Goal: Task Accomplishment & Management: Complete application form

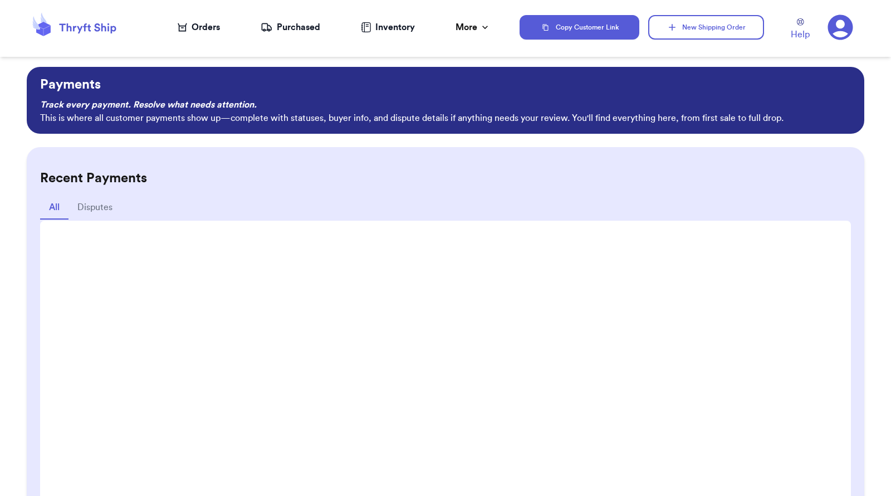
click at [713, 35] on icon at bounding box center [840, 27] width 25 height 25
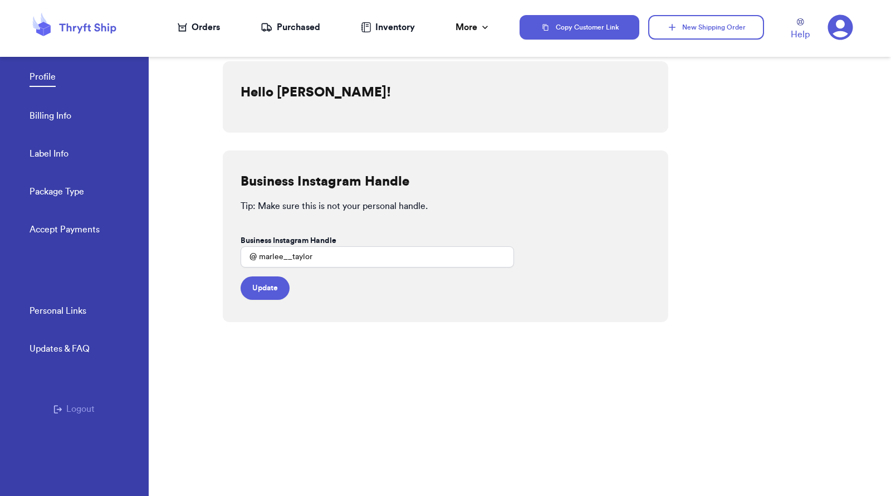
click at [713, 32] on icon at bounding box center [841, 27] width 26 height 26
click at [78, 189] on link "Package Type" at bounding box center [57, 193] width 55 height 16
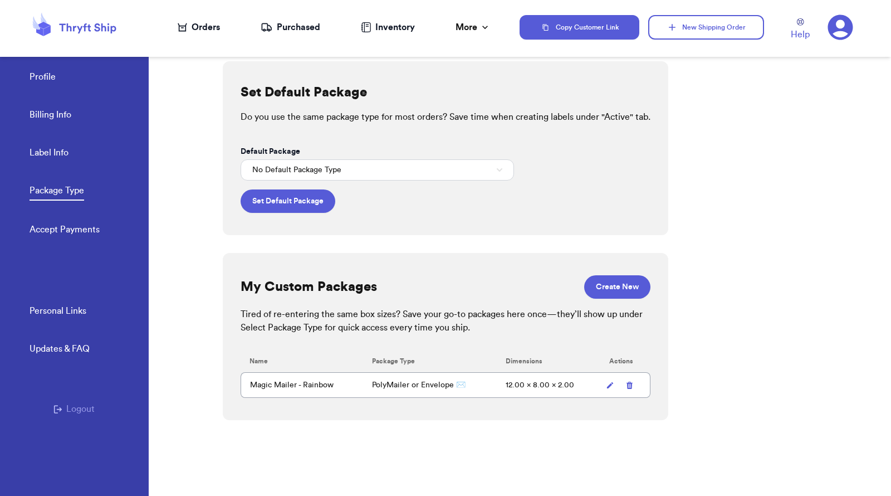
click at [62, 230] on link "Accept Payments" at bounding box center [65, 231] width 70 height 16
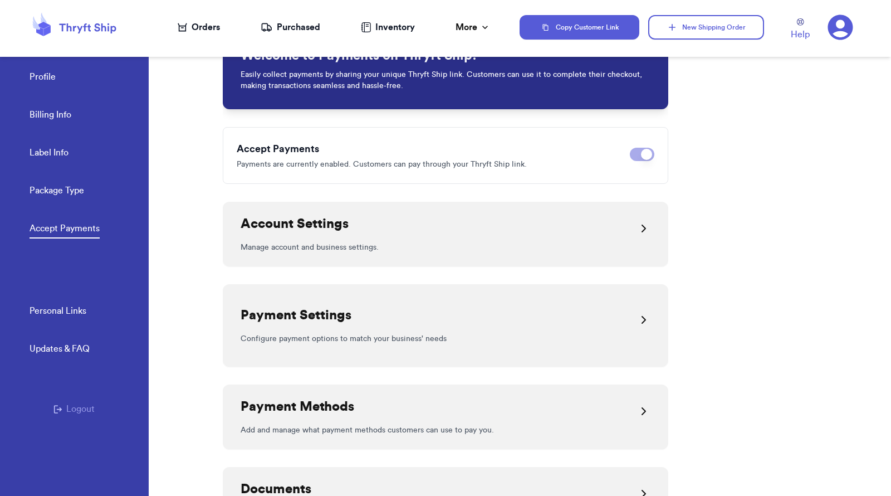
scroll to position [73, 0]
click at [388, 396] on div "Payment Methods" at bounding box center [446, 410] width 410 height 27
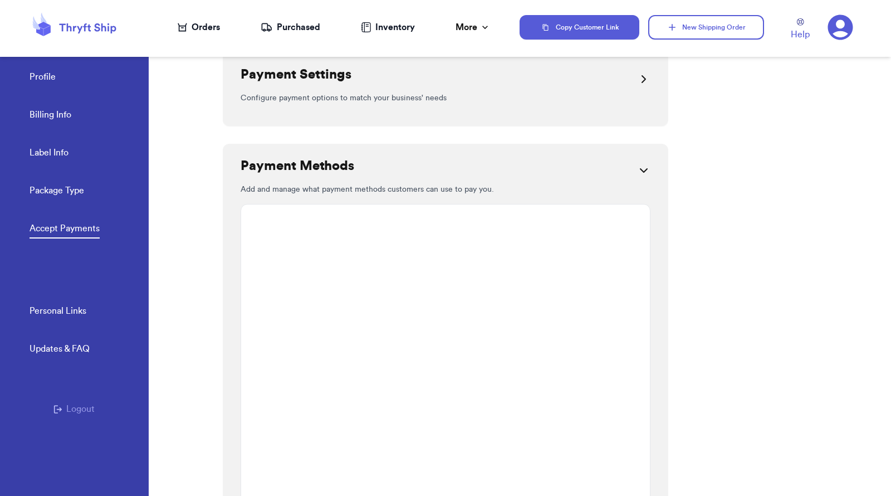
scroll to position [149, 0]
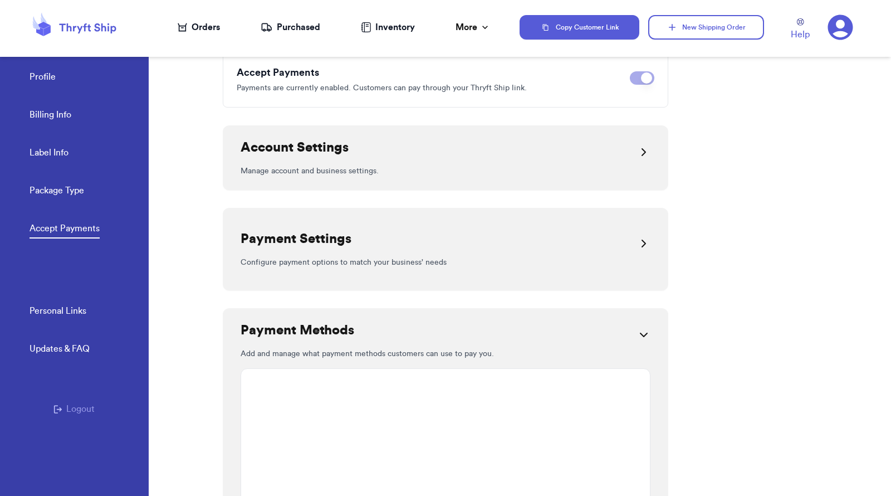
click at [639, 328] on icon at bounding box center [643, 334] width 13 height 13
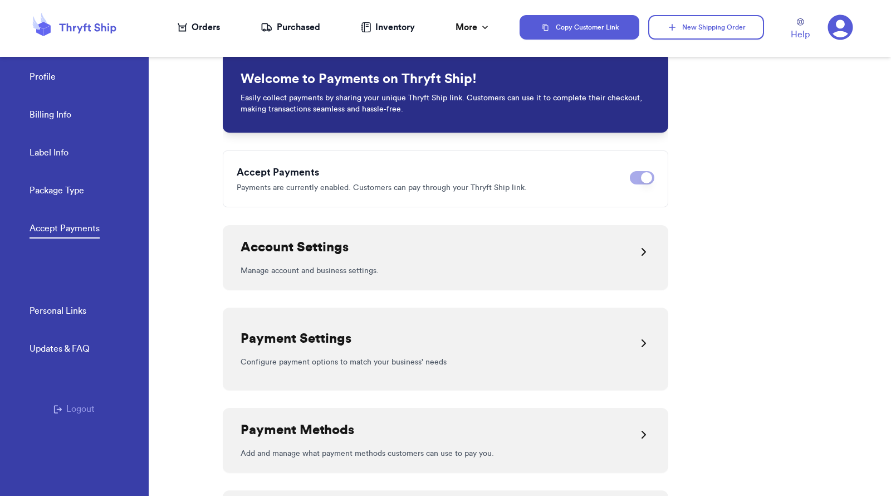
scroll to position [0, 0]
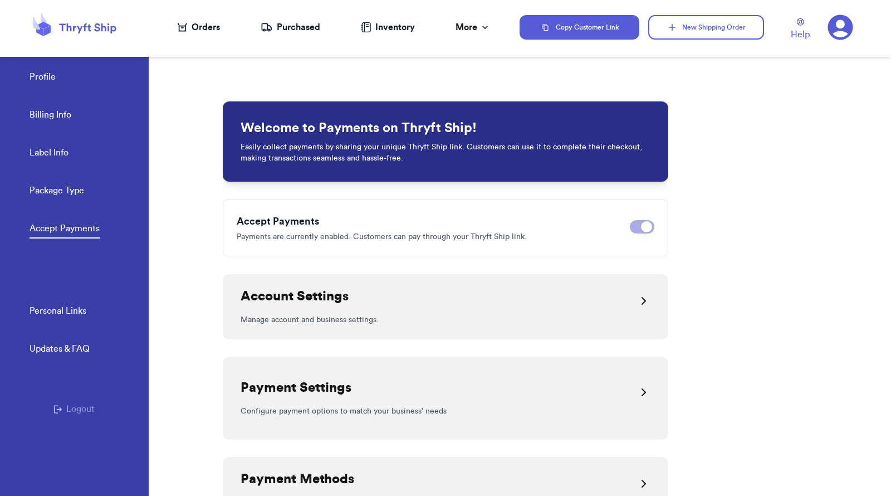
click at [421, 298] on div "Account Settings" at bounding box center [446, 300] width 410 height 27
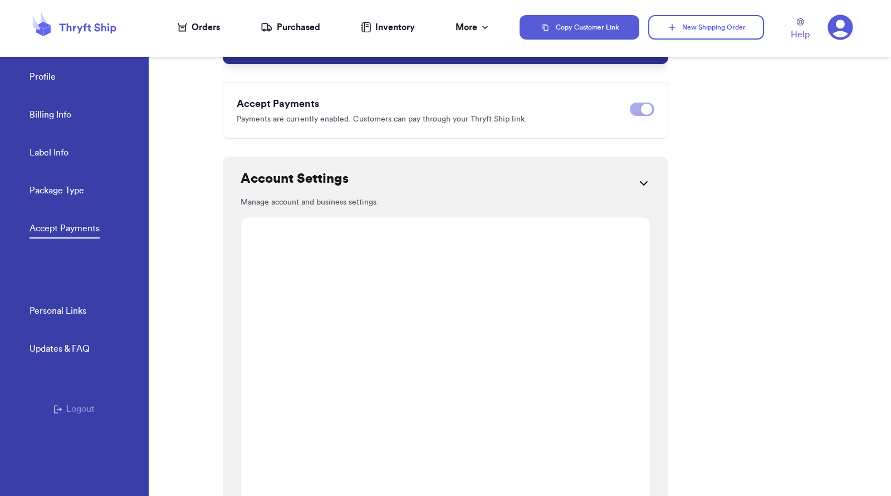
scroll to position [91, 0]
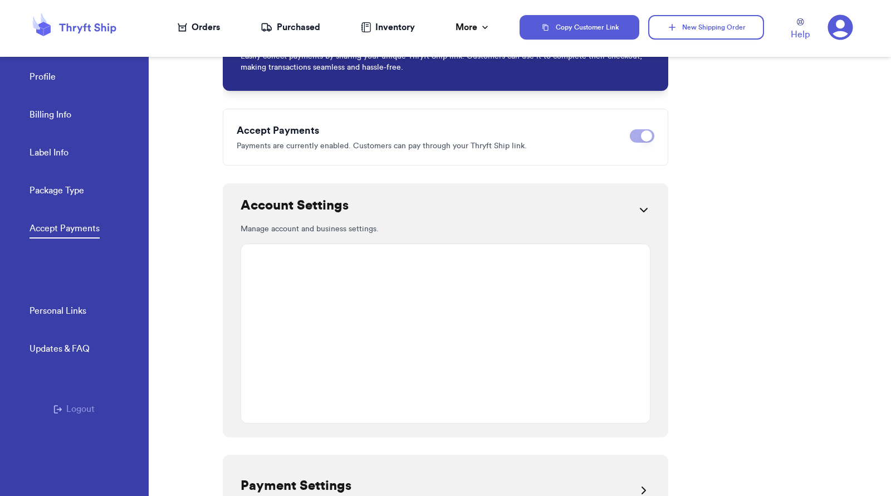
click at [643, 217] on div at bounding box center [643, 210] width 13 height 27
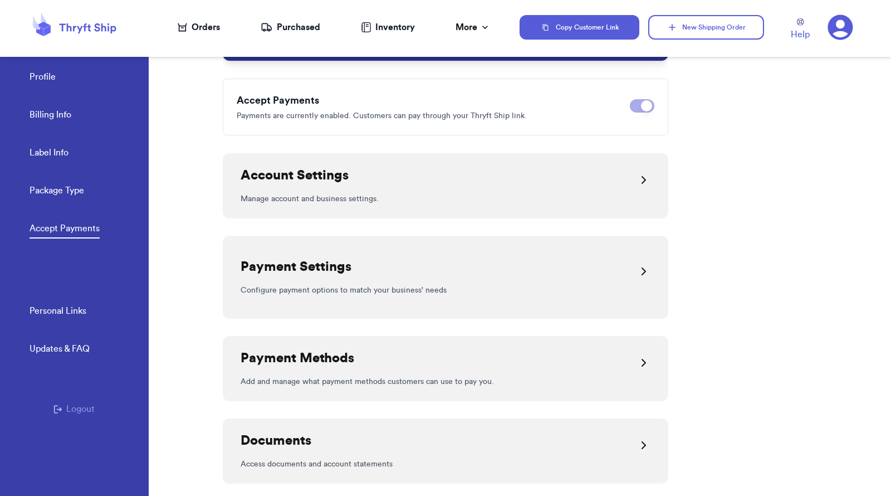
scroll to position [148, 0]
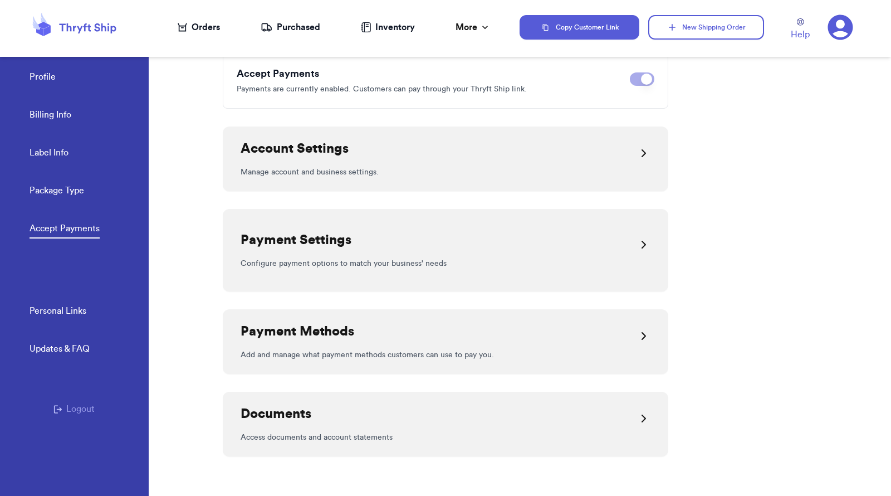
click at [600, 267] on p "Configure payment options to match your business' needs" at bounding box center [446, 263] width 410 height 11
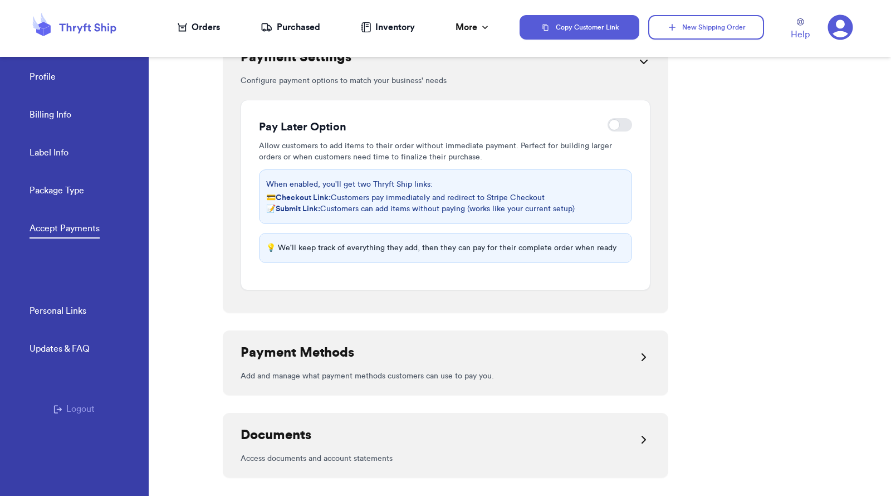
scroll to position [351, 0]
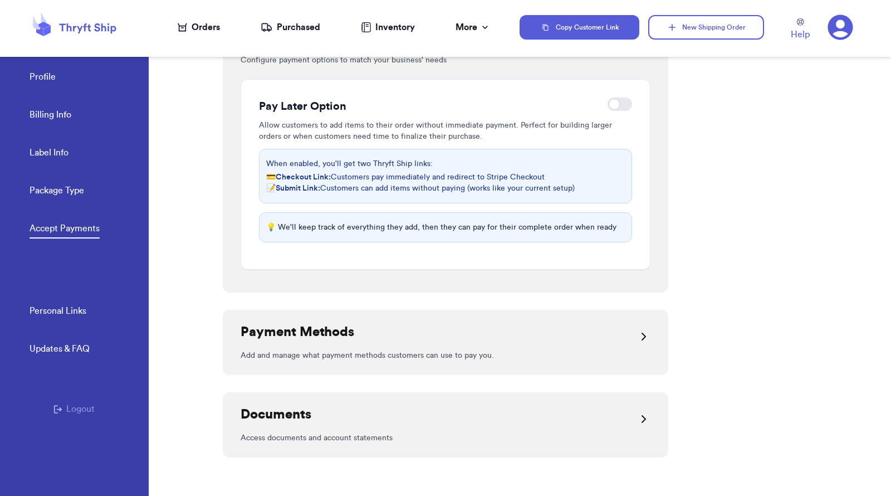
click at [597, 342] on div "Payment Methods" at bounding box center [446, 336] width 410 height 27
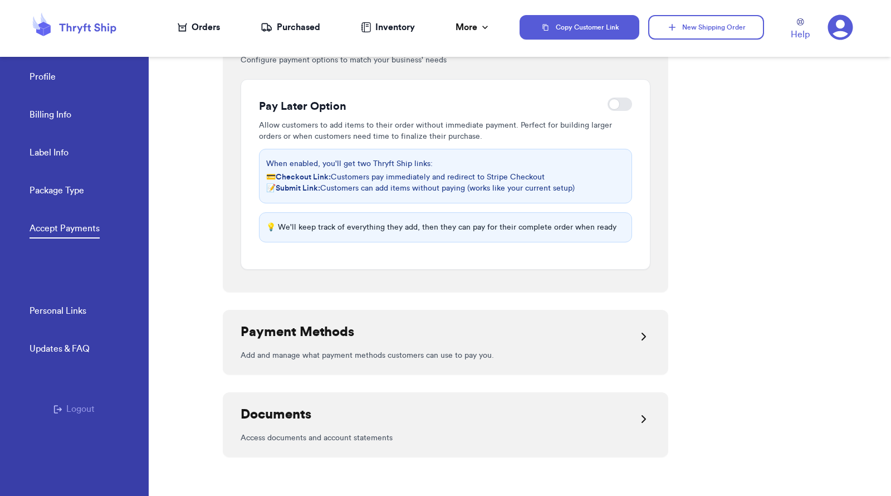
click at [602, 396] on div "Documents Access documents and account statements" at bounding box center [446, 424] width 446 height 65
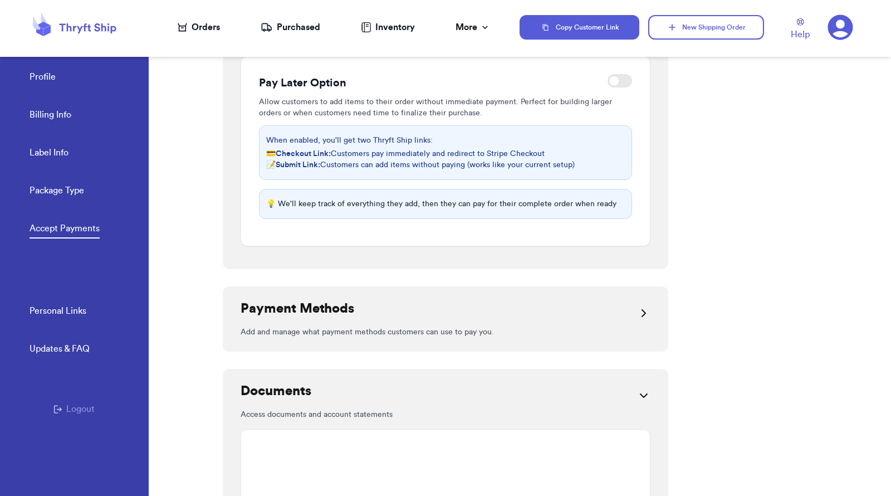
click at [623, 396] on div "Documents" at bounding box center [446, 395] width 410 height 27
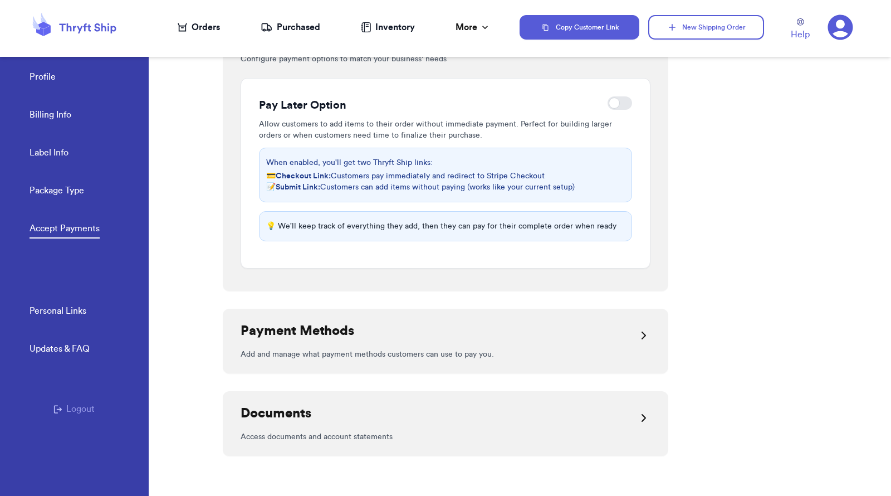
scroll to position [351, 0]
click at [611, 107] on div at bounding box center [620, 104] width 25 height 13
click at [608, 105] on input "checkbox" at bounding box center [607, 104] width 1 height 1
checkbox input "true"
click at [615, 27] on button "Copy Customer Link" at bounding box center [580, 27] width 120 height 25
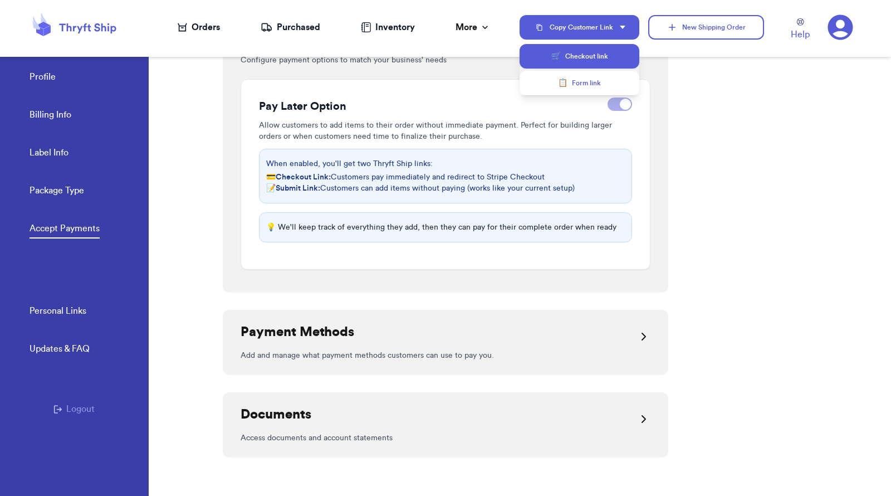
click at [602, 58] on button "🛒 Checkout link" at bounding box center [580, 56] width 120 height 25
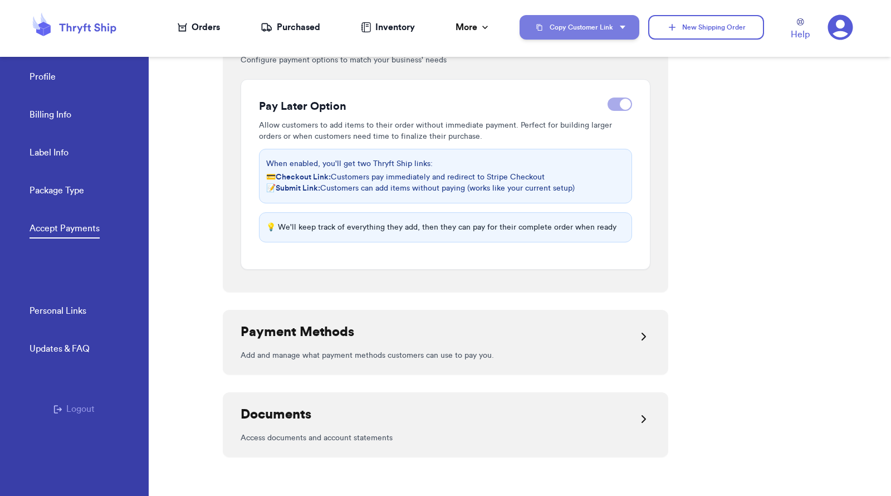
click at [558, 28] on button "Copy Customer Link" at bounding box center [580, 27] width 120 height 25
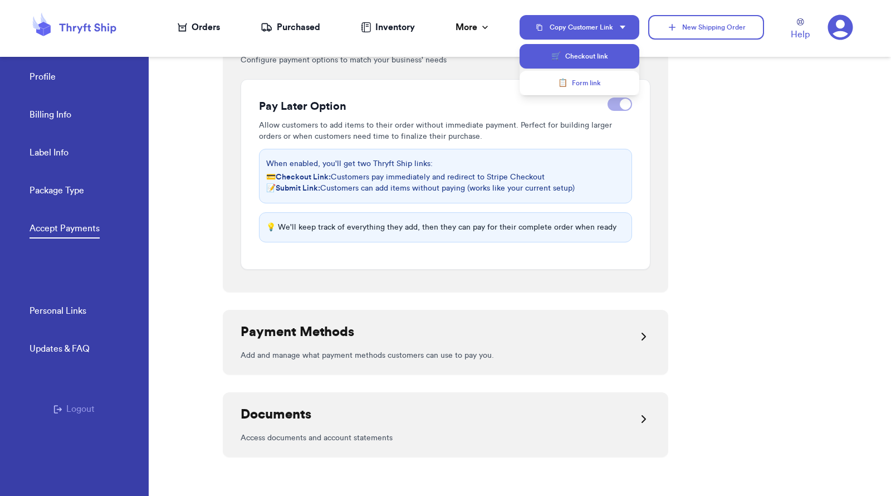
click at [557, 56] on span "🛒" at bounding box center [556, 56] width 9 height 11
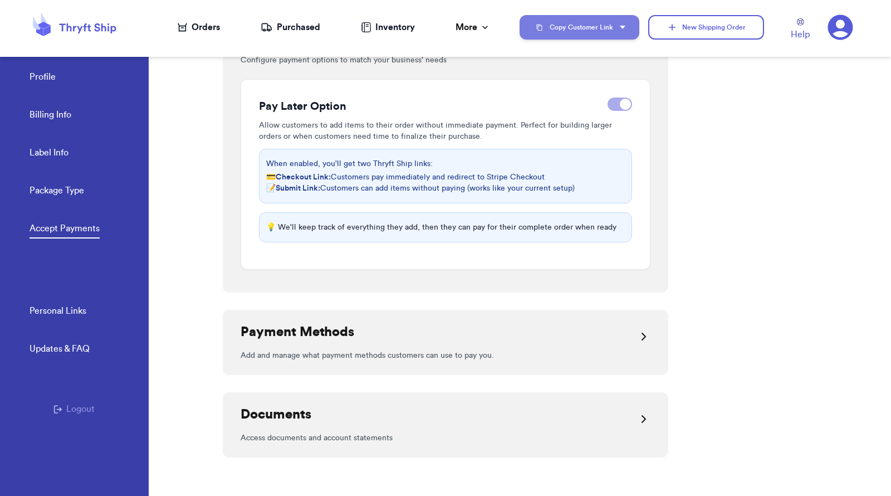
click at [583, 38] on button "Copy Customer Link" at bounding box center [580, 27] width 120 height 25
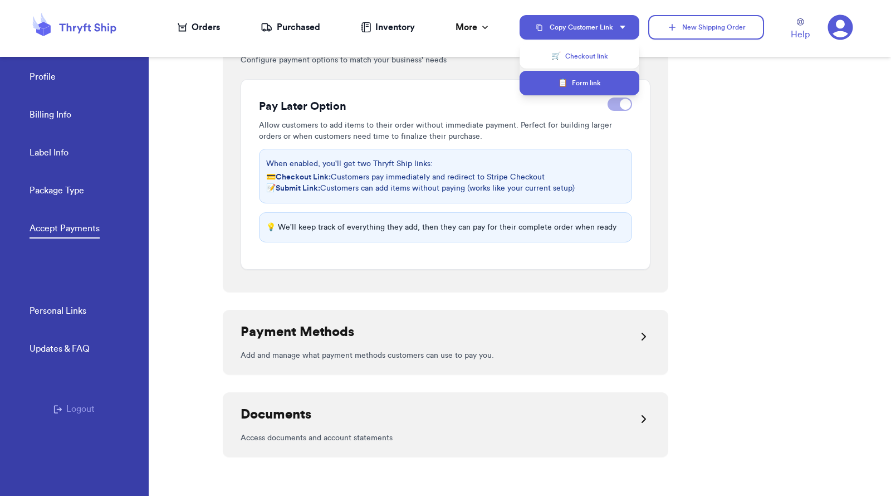
click at [574, 82] on button "📋 Form link" at bounding box center [580, 83] width 120 height 25
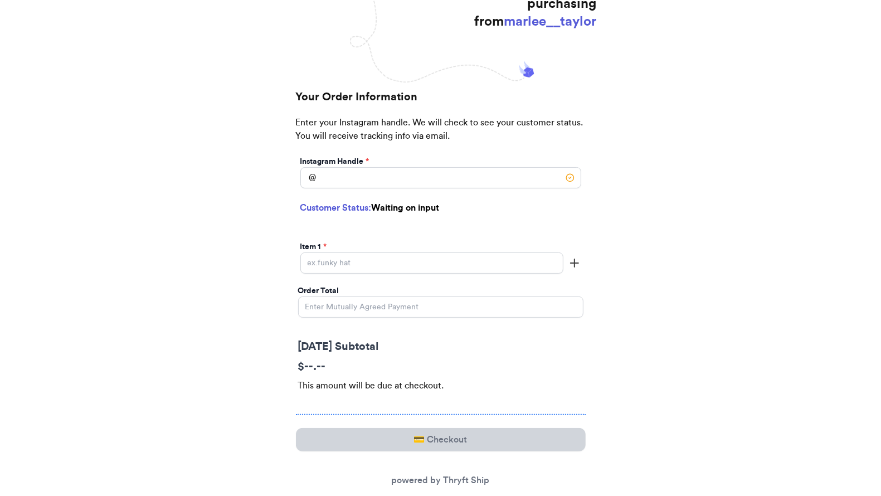
scroll to position [155, 0]
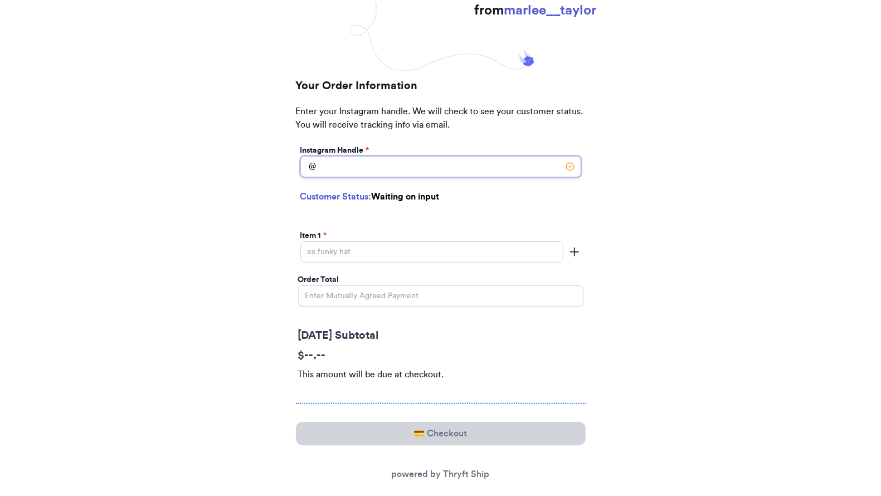
click at [453, 169] on input "[DATE] Subtotal" at bounding box center [440, 166] width 281 height 21
type input "m"
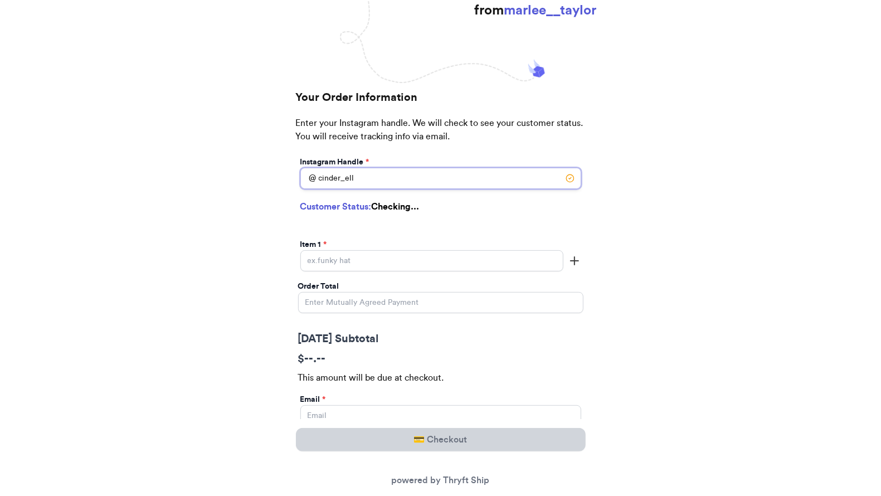
type input "cinder_ella"
select select "FL"
type input "Orlando"
type input "32836"
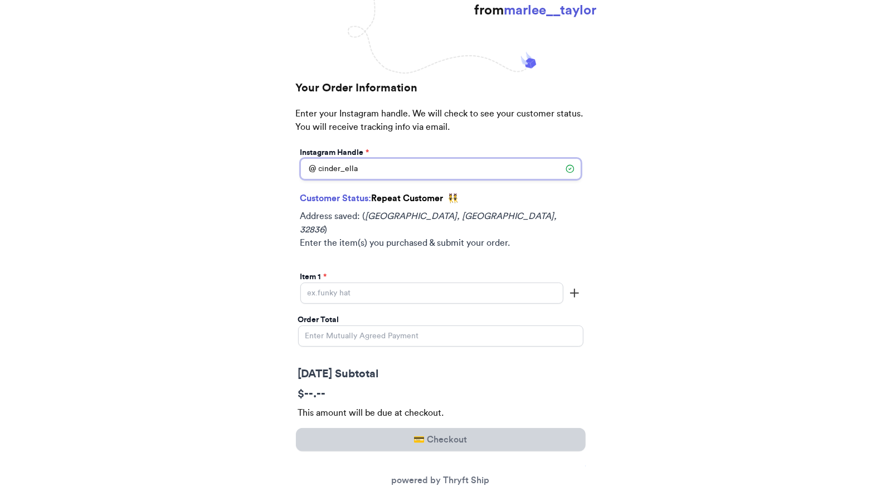
type input "cinder_ella"
click at [437, 282] on input "[DATE] Subtotal" at bounding box center [431, 292] width 263 height 21
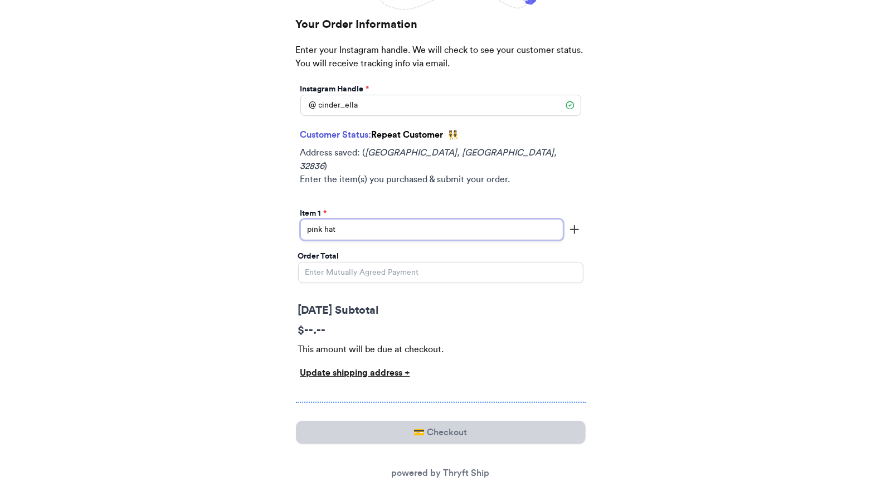
type input "pink hat"
click at [463, 262] on input "Order Total" at bounding box center [440, 272] width 285 height 21
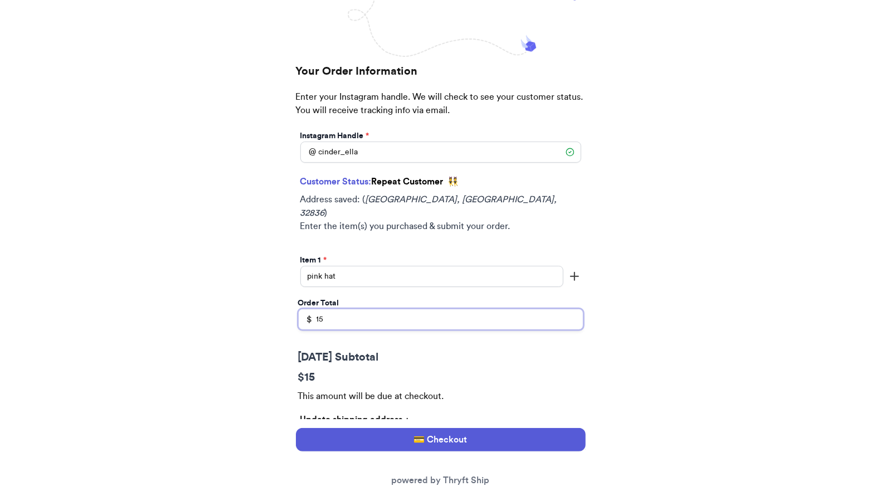
scroll to position [167, 0]
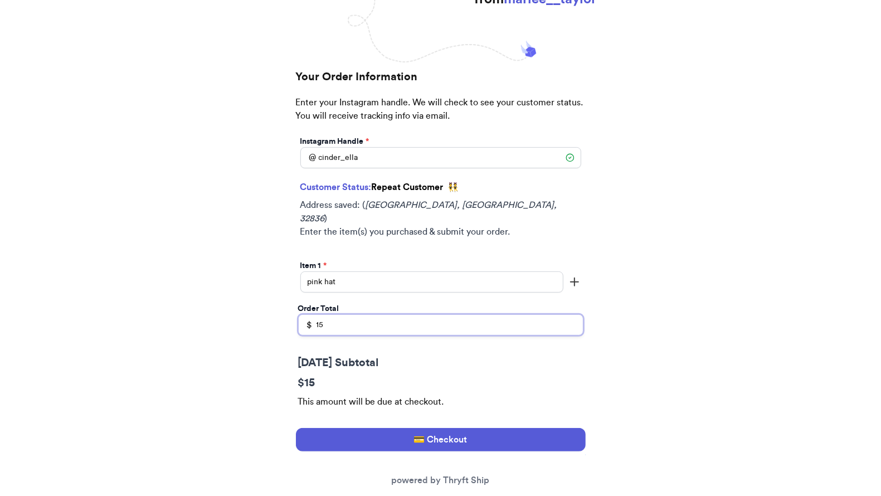
type input "15"
drag, startPoint x: 372, startPoint y: 186, endPoint x: 441, endPoint y: 187, distance: 69.7
click at [441, 187] on h2 "Customer Status: Repeat Customer" at bounding box center [371, 187] width 143 height 13
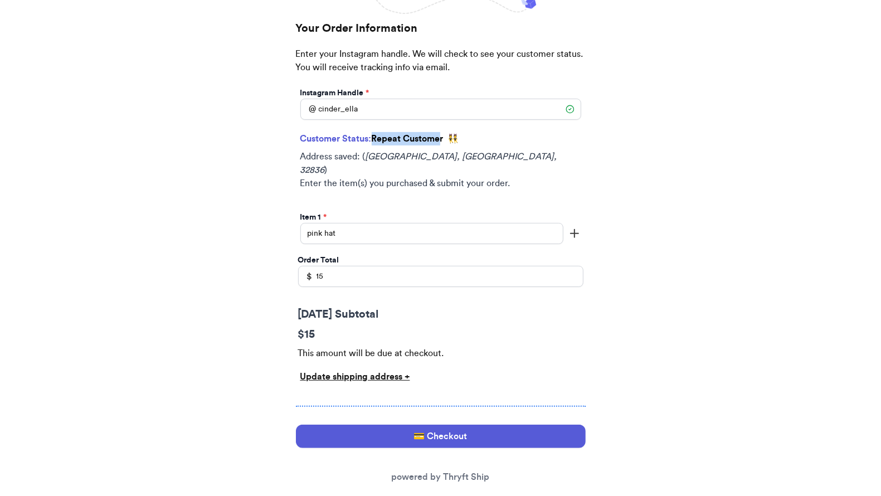
scroll to position [219, 0]
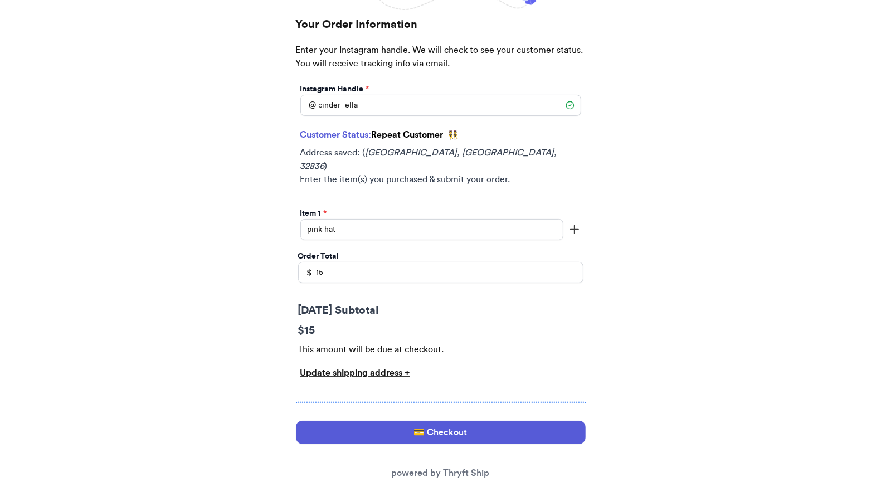
click at [355, 366] on div "Update shipping address +" at bounding box center [440, 372] width 281 height 13
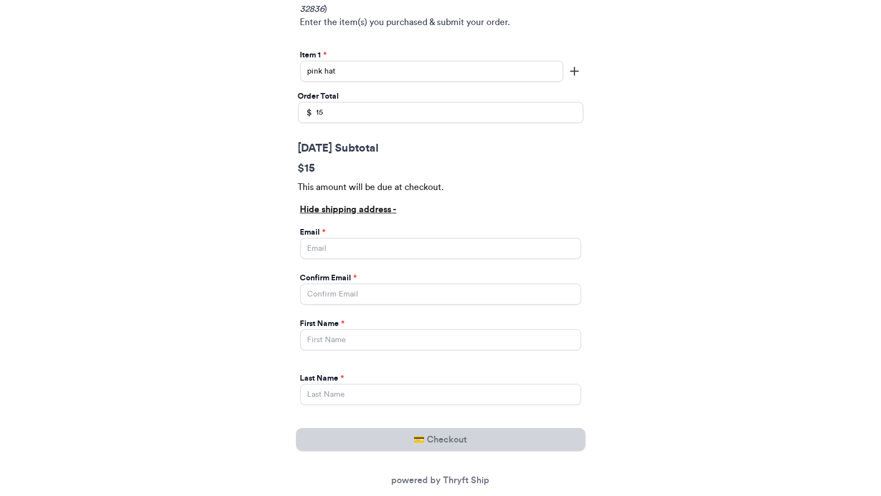
scroll to position [476, 0]
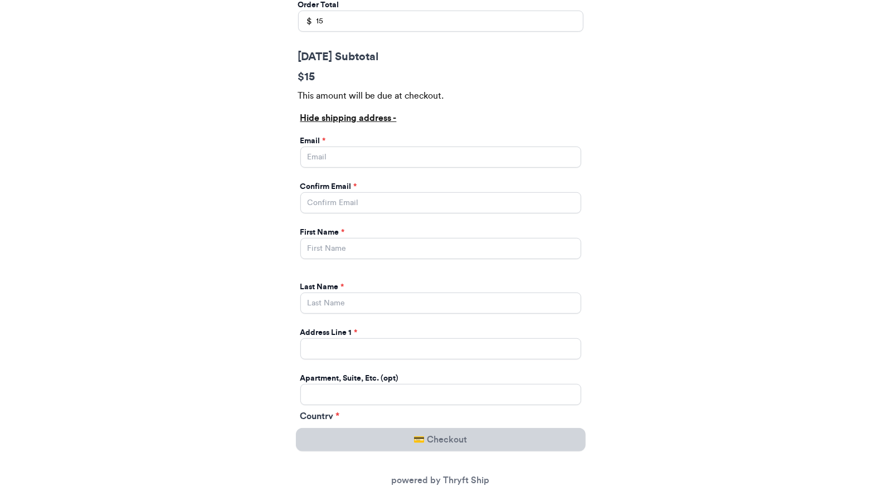
click at [323, 111] on div "Hide shipping address -" at bounding box center [440, 117] width 281 height 13
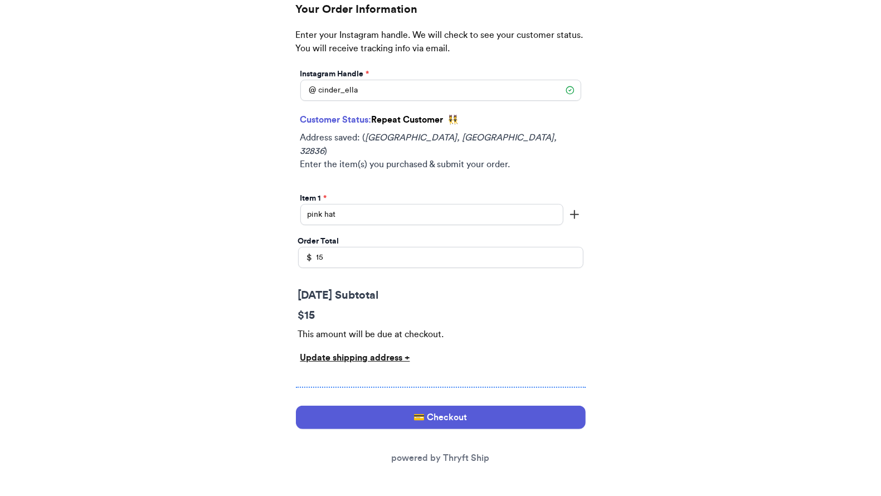
scroll to position [219, 0]
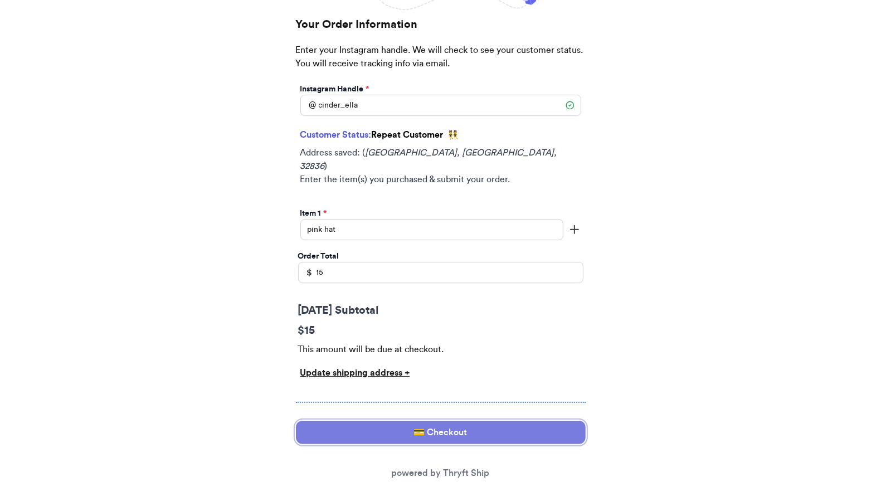
click at [406, 421] on button "💳 Checkout" at bounding box center [441, 432] width 290 height 23
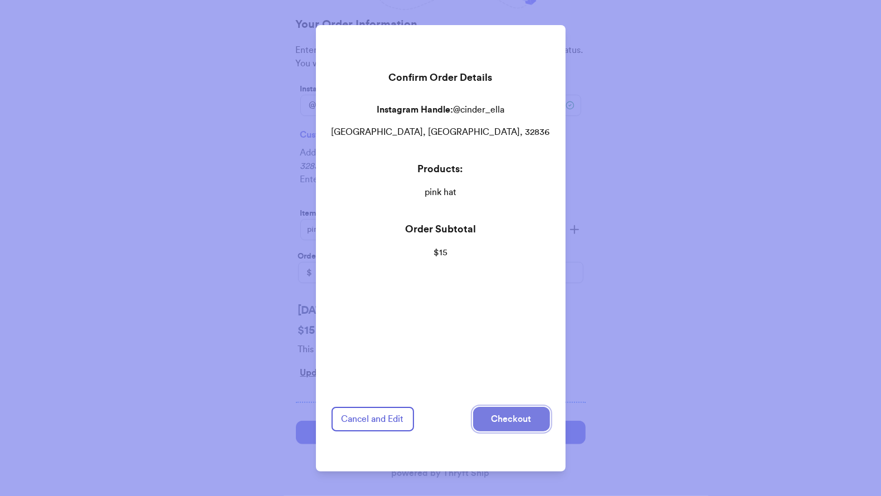
click at [473, 407] on button "Checkout" at bounding box center [511, 419] width 77 height 25
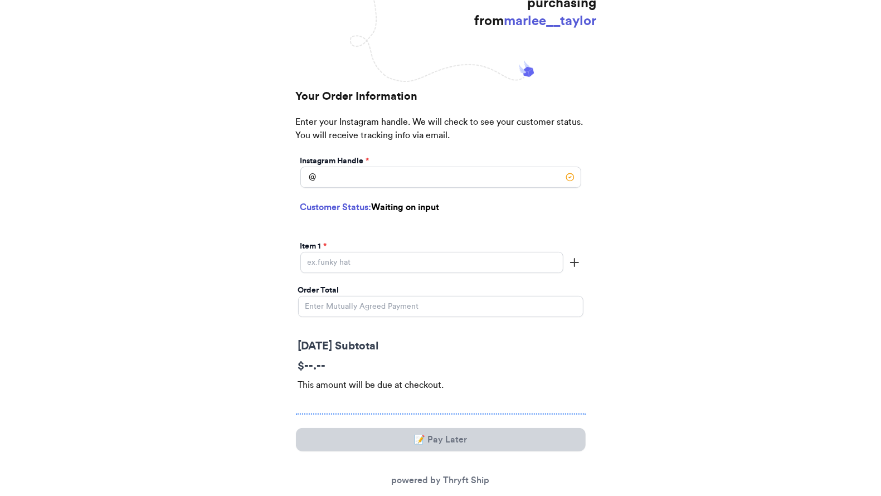
scroll to position [162, 0]
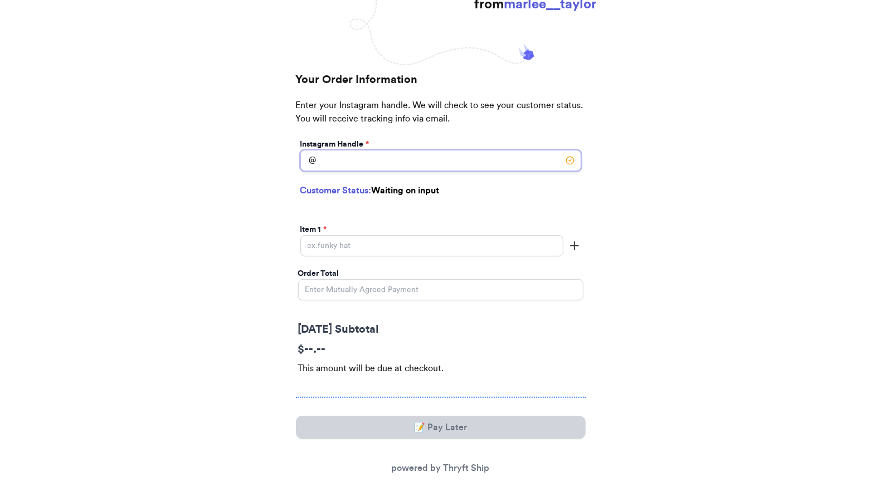
click at [431, 165] on input "[DATE] Subtotal" at bounding box center [440, 160] width 281 height 21
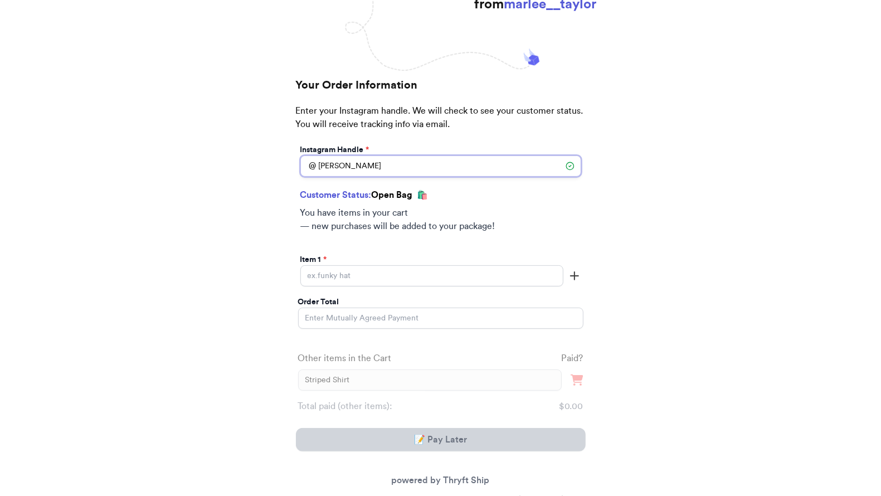
type input "[PERSON_NAME]"
click at [391, 272] on input "[DATE] Subtotal" at bounding box center [431, 275] width 263 height 21
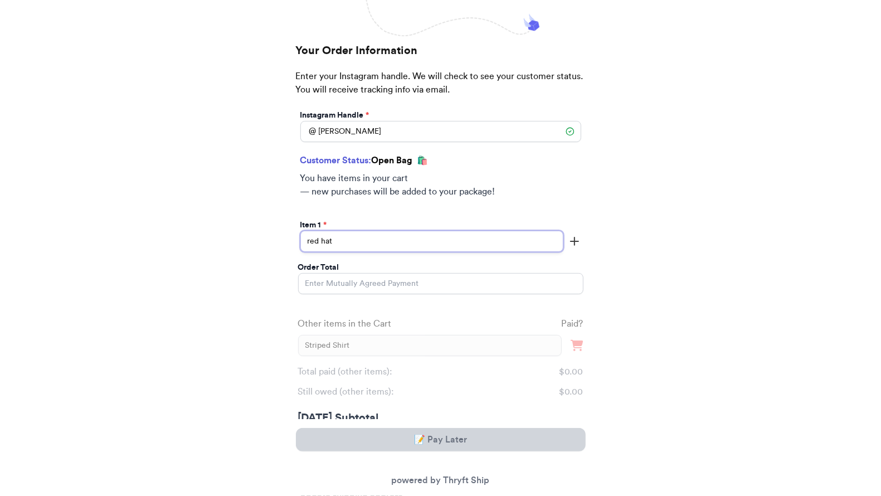
scroll to position [199, 0]
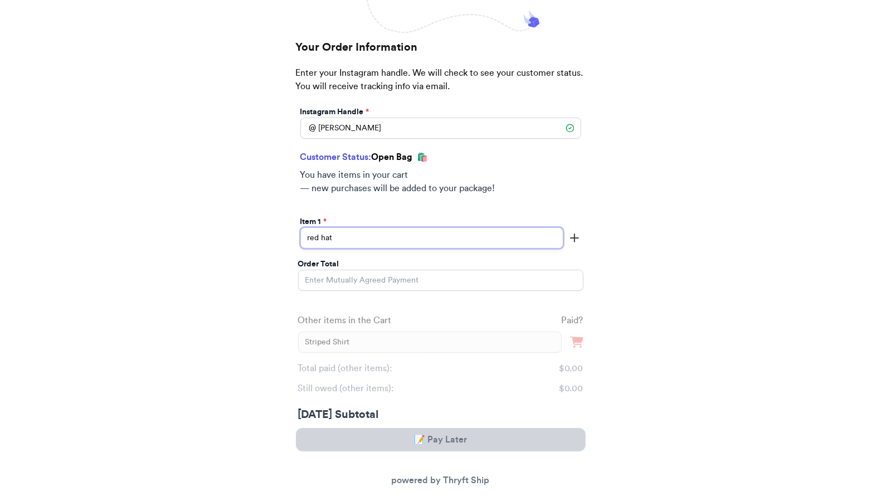
type input "red hat"
click at [363, 284] on input "Order Total" at bounding box center [440, 280] width 285 height 21
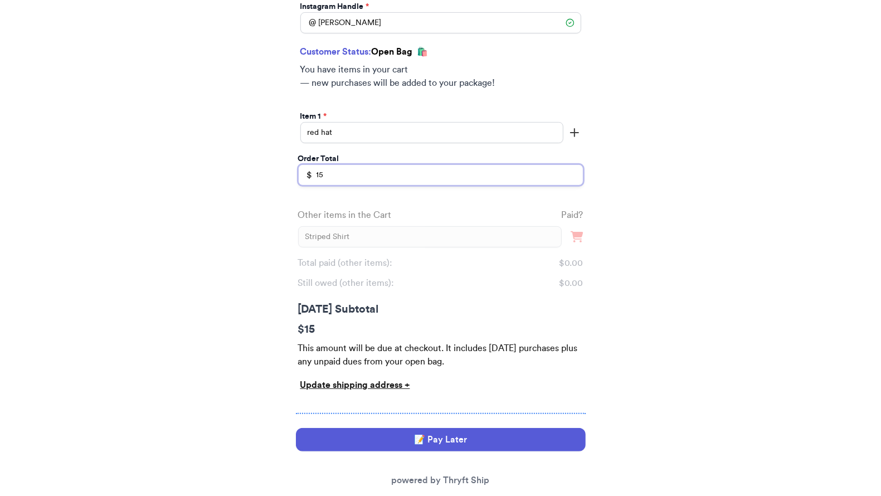
scroll to position [312, 0]
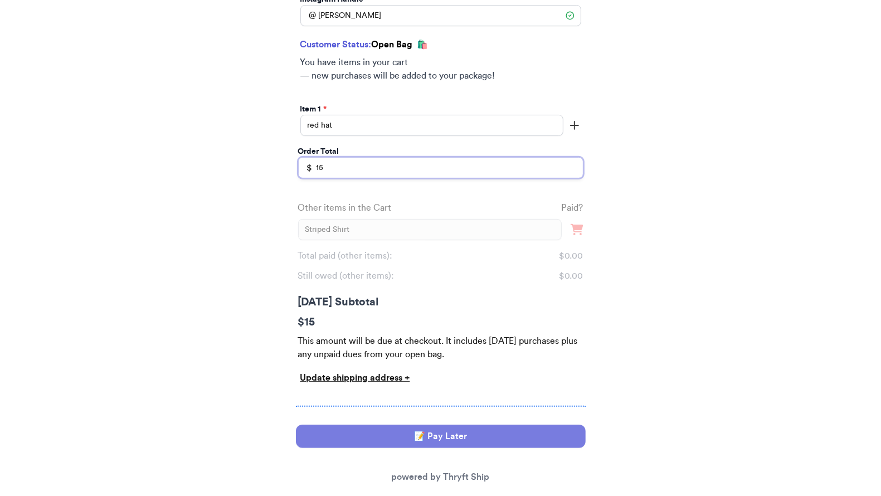
type input "15"
click at [372, 425] on button "📝 Pay Later" at bounding box center [441, 436] width 290 height 23
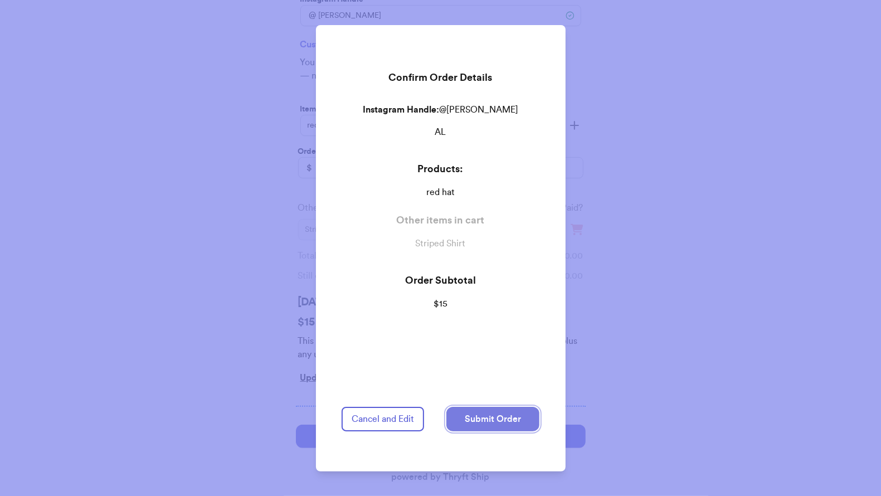
click at [480, 411] on button "Submit Order" at bounding box center [492, 419] width 93 height 25
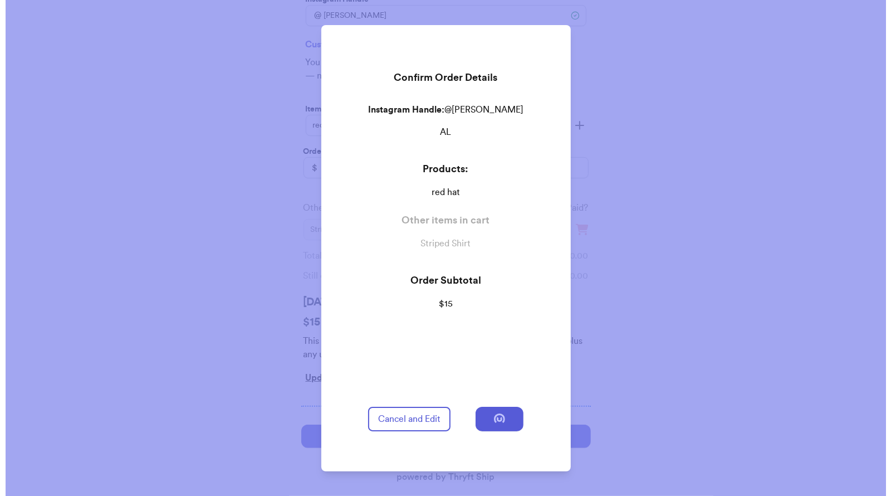
scroll to position [0, 0]
